Goal: Check status: Check status

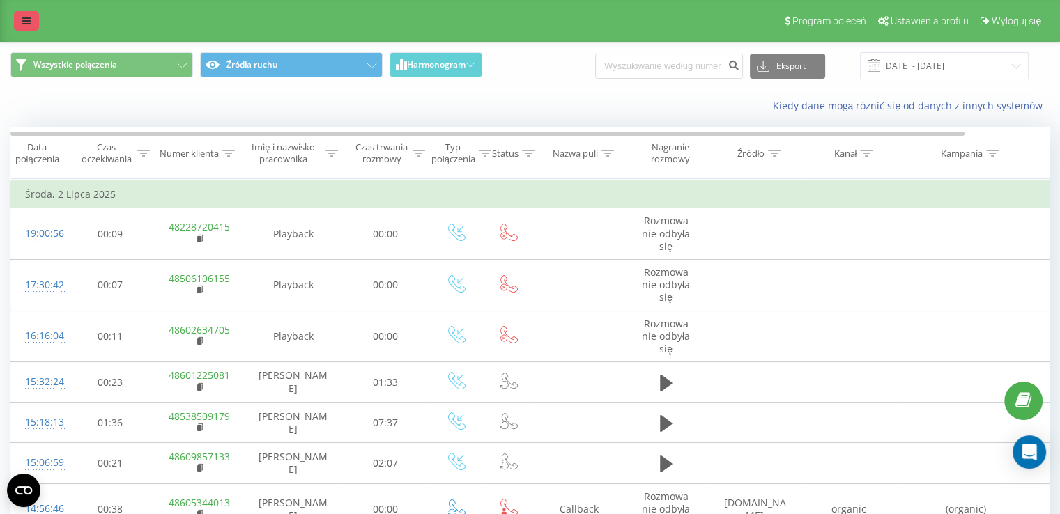
click at [33, 15] on link at bounding box center [26, 21] width 25 height 20
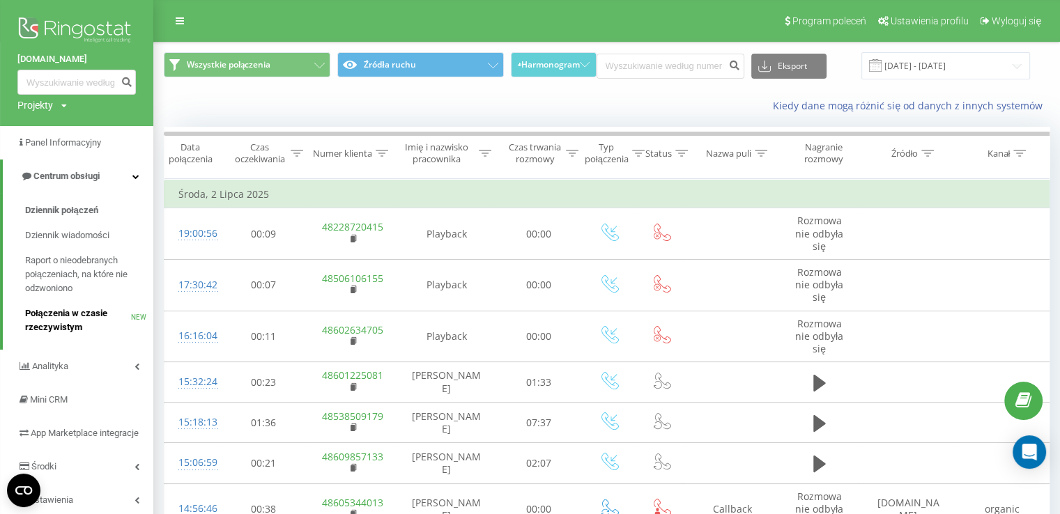
click at [105, 318] on span "Połączenia w czasie rzeczywistym" at bounding box center [78, 321] width 106 height 28
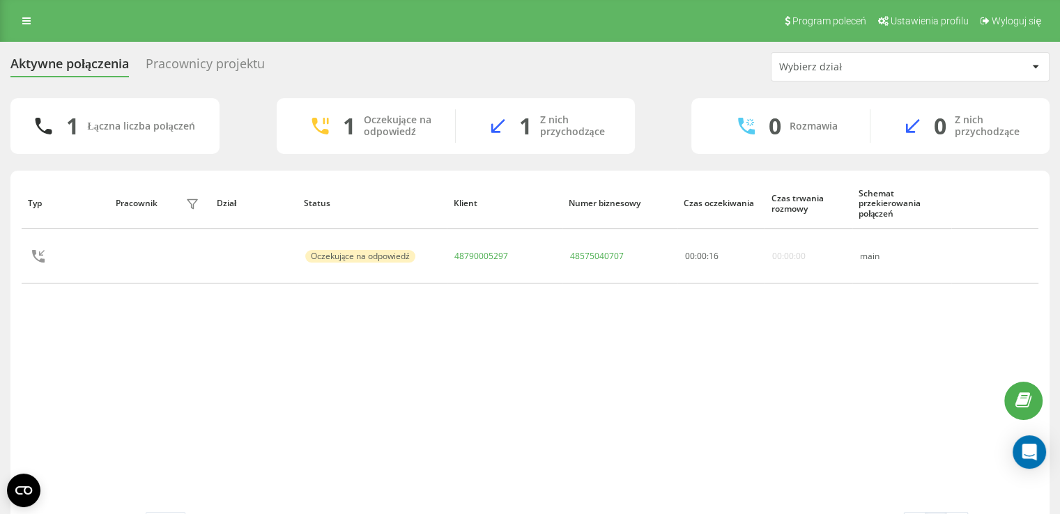
click at [195, 70] on div "Pracownicy projektu" at bounding box center [205, 67] width 119 height 22
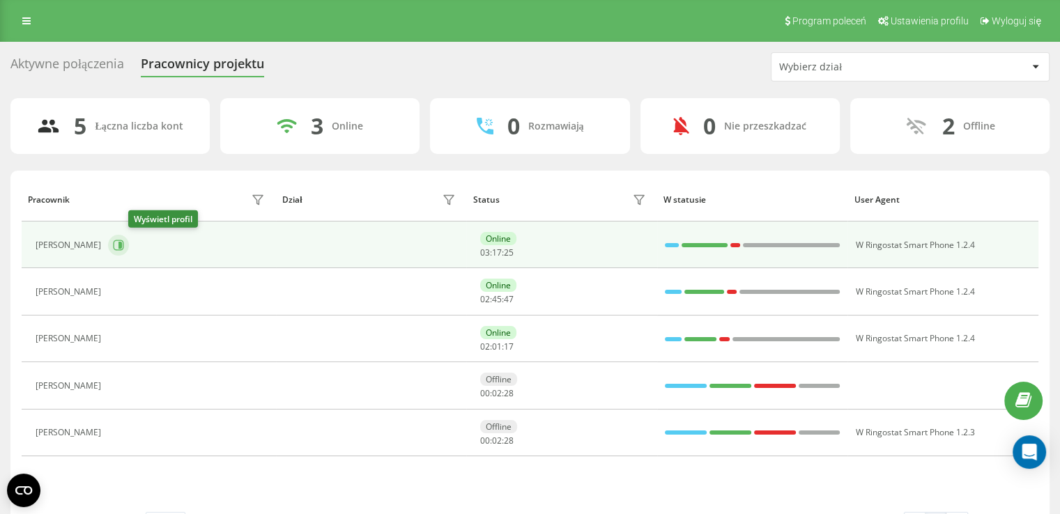
click at [124, 245] on icon at bounding box center [119, 245] width 10 height 10
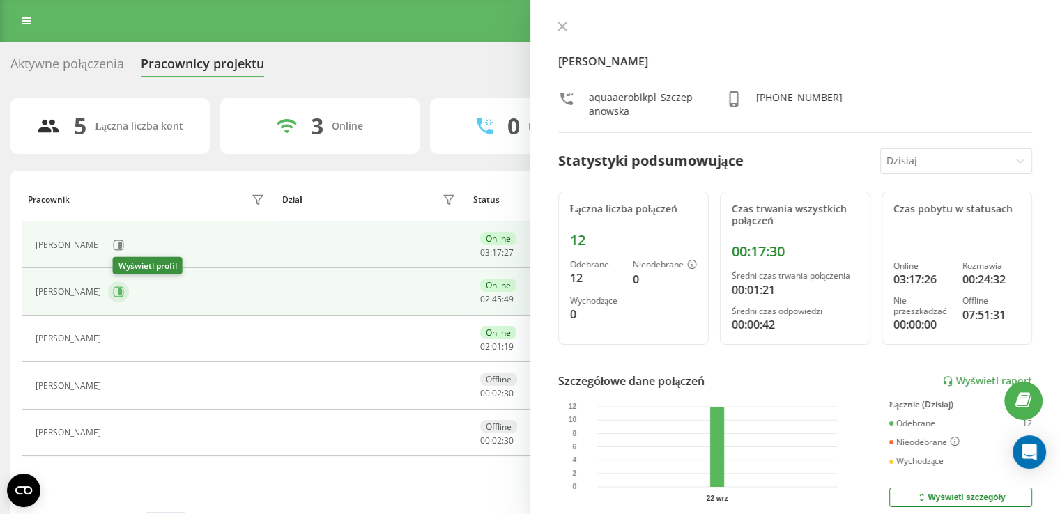
click at [122, 293] on icon at bounding box center [119, 291] width 3 height 7
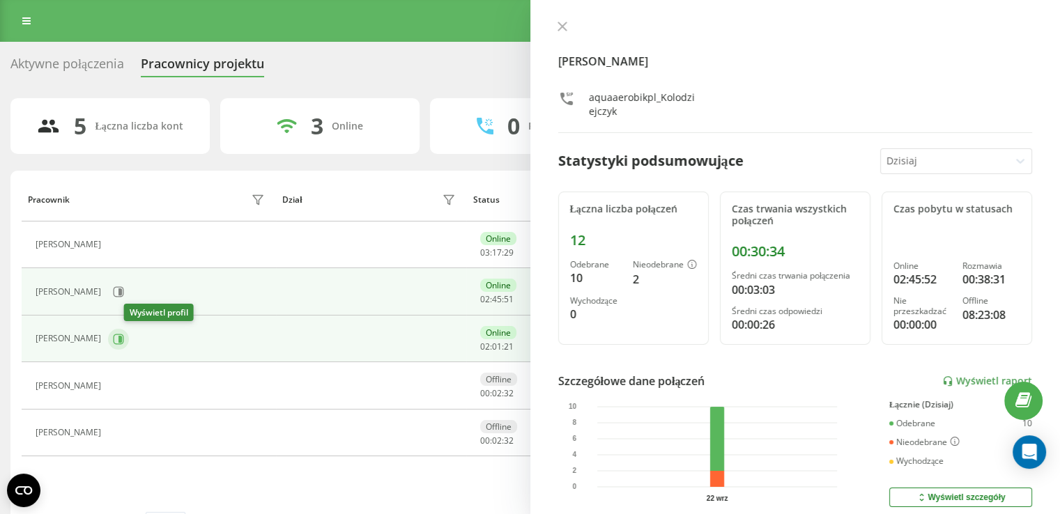
click at [124, 334] on icon at bounding box center [118, 339] width 11 height 11
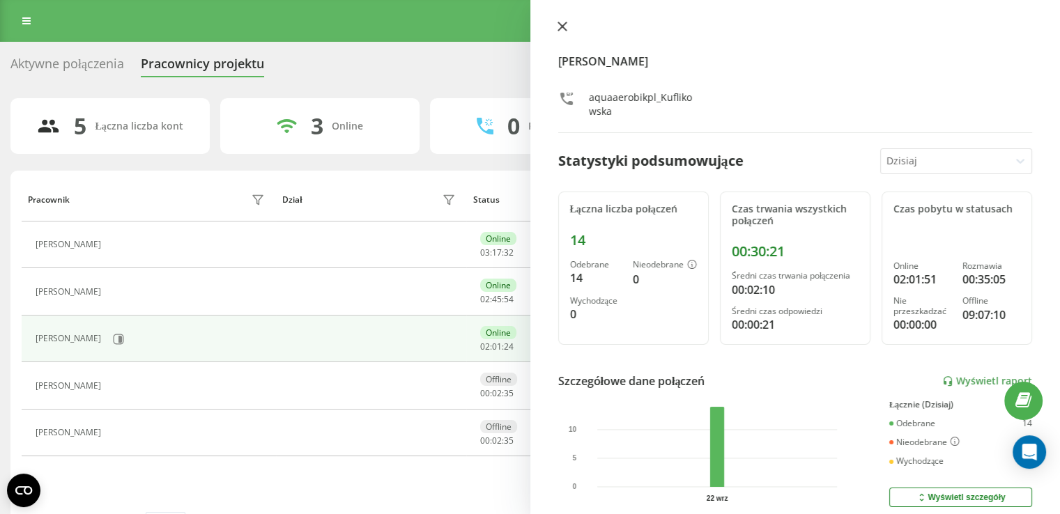
click at [555, 31] on button at bounding box center [562, 27] width 18 height 13
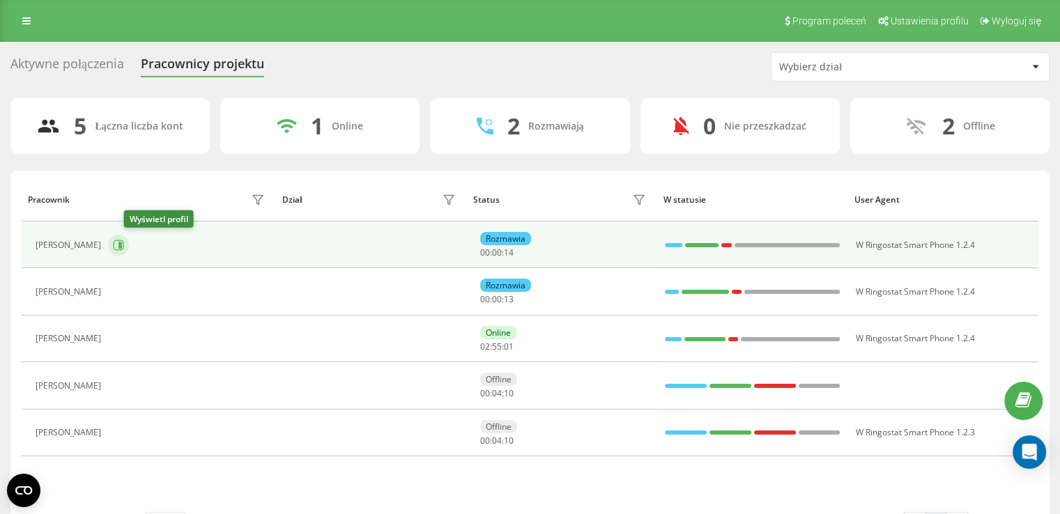
click at [122, 286] on icon at bounding box center [116, 291] width 11 height 11
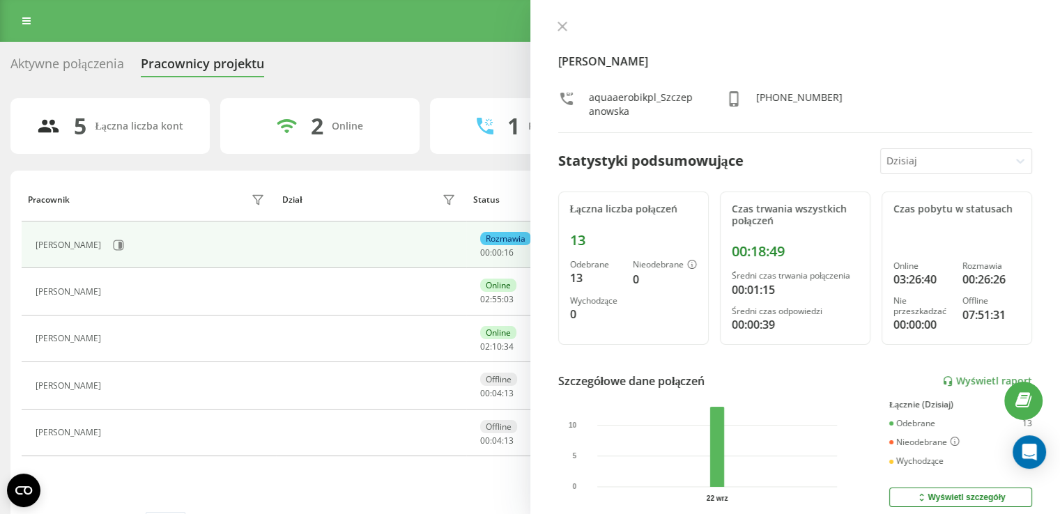
click at [559, 18] on div "Marta Szczepanowska aquaaerobikpl_Szczepanowska +48506899236 Statystyki podsumo…" at bounding box center [795, 257] width 530 height 514
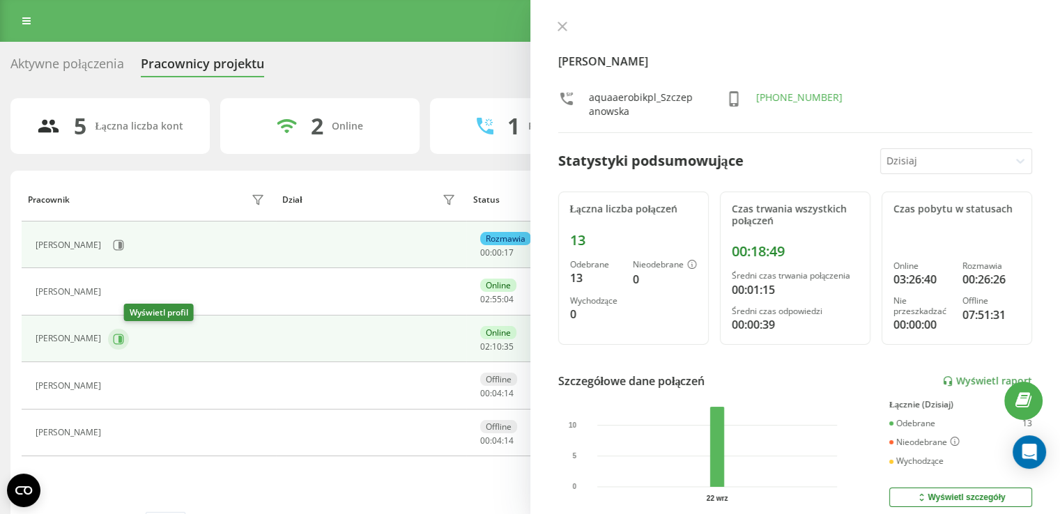
click at [122, 341] on icon at bounding box center [119, 338] width 3 height 7
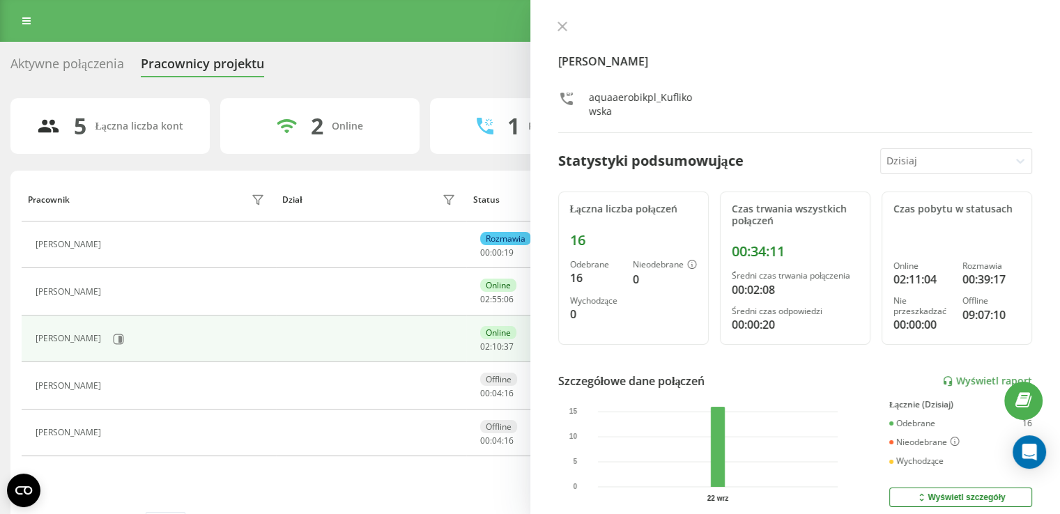
click at [557, 31] on button at bounding box center [562, 27] width 18 height 13
